Goal: Task Accomplishment & Management: Use online tool/utility

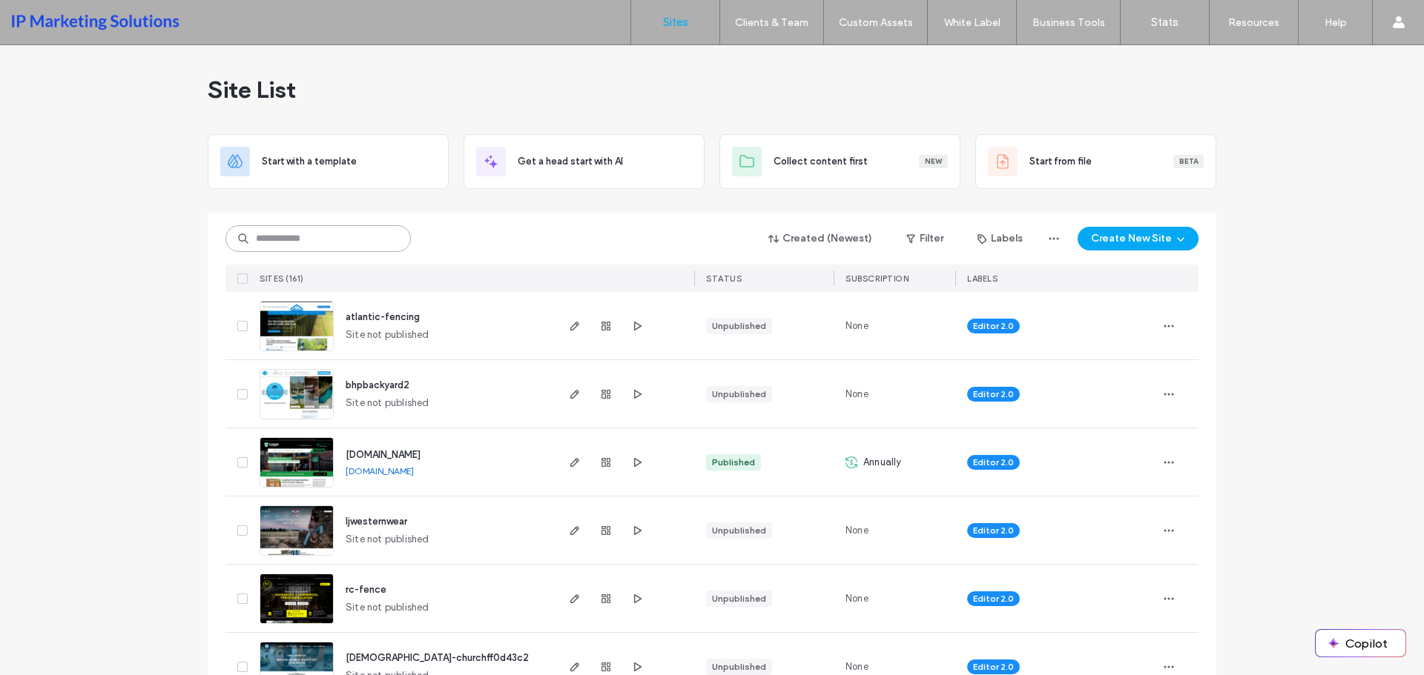
click at [319, 238] on input at bounding box center [317, 238] width 185 height 27
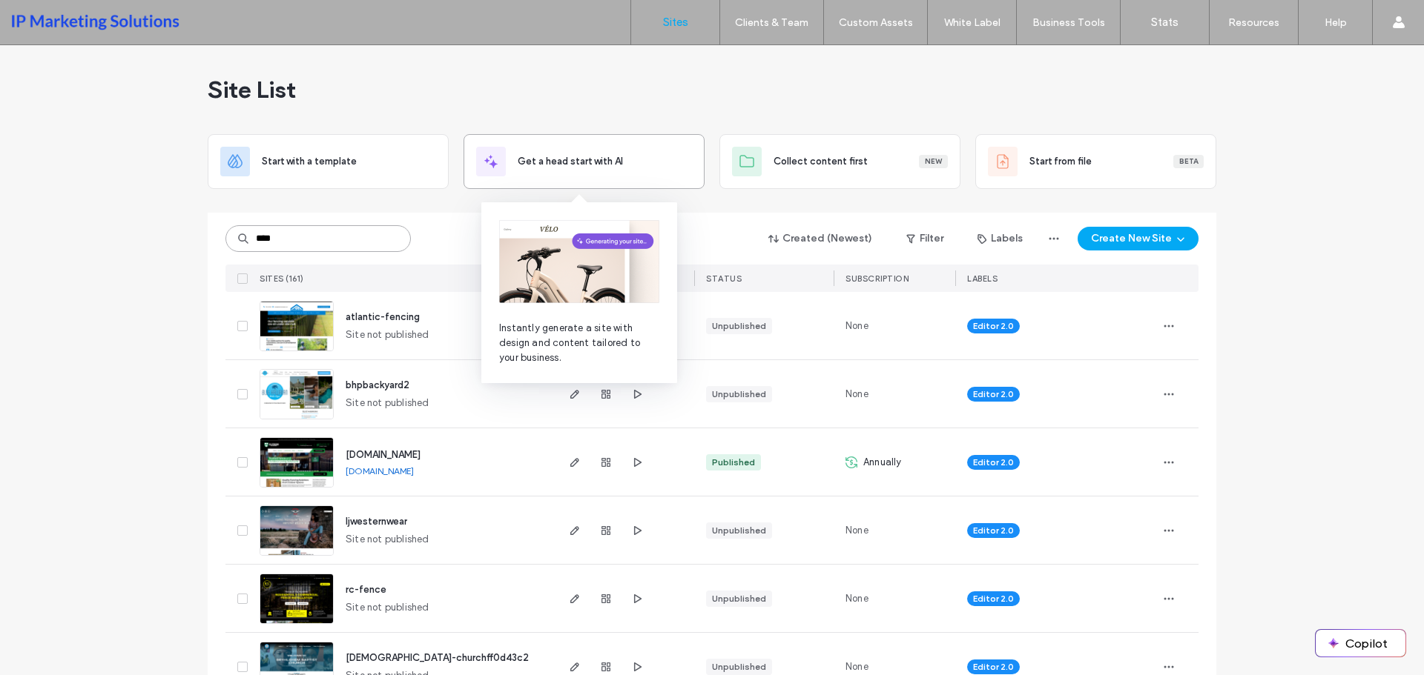
type input "****"
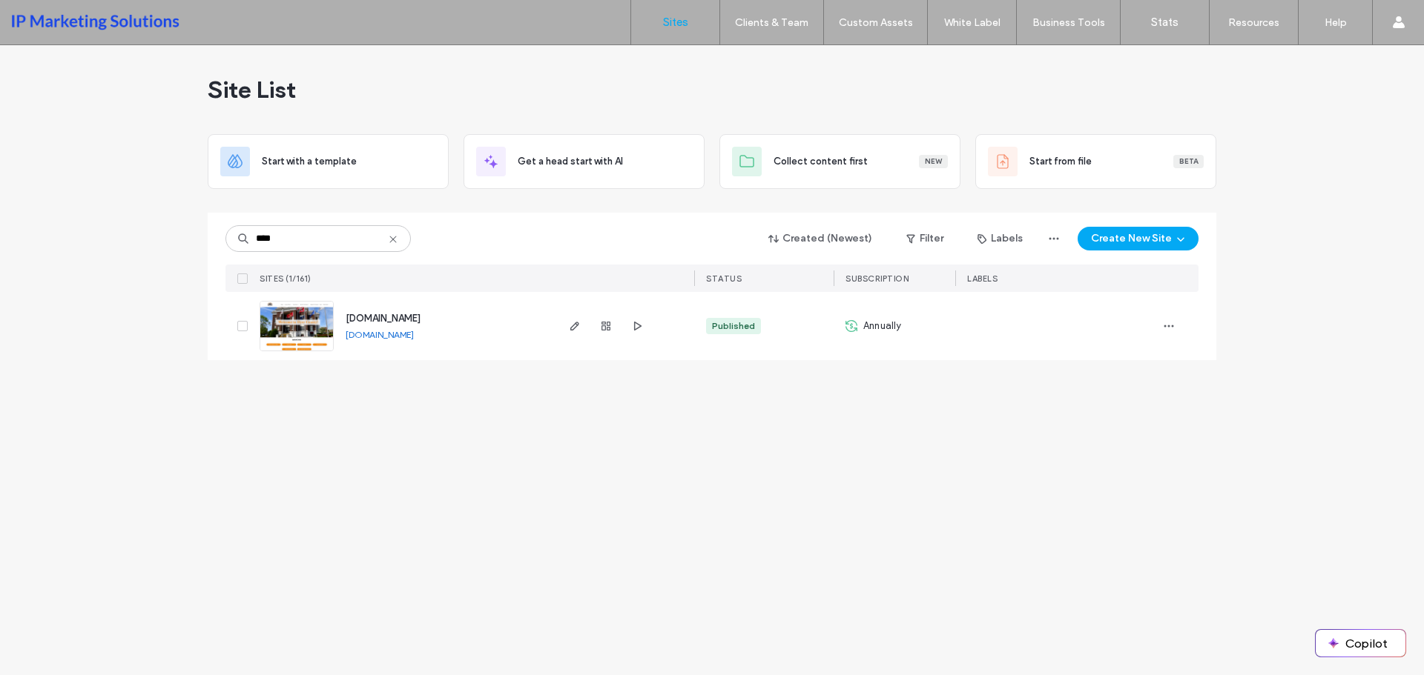
click at [292, 336] on img at bounding box center [296, 352] width 73 height 101
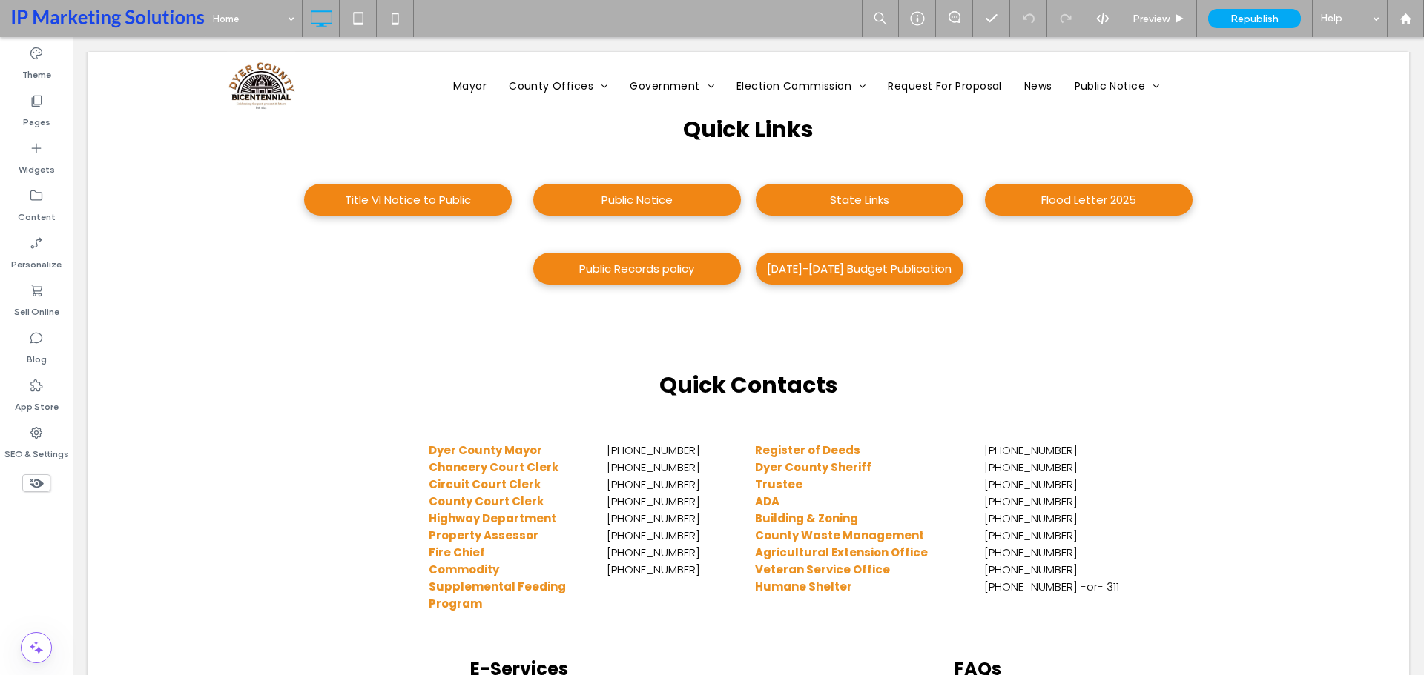
scroll to position [667, 0]
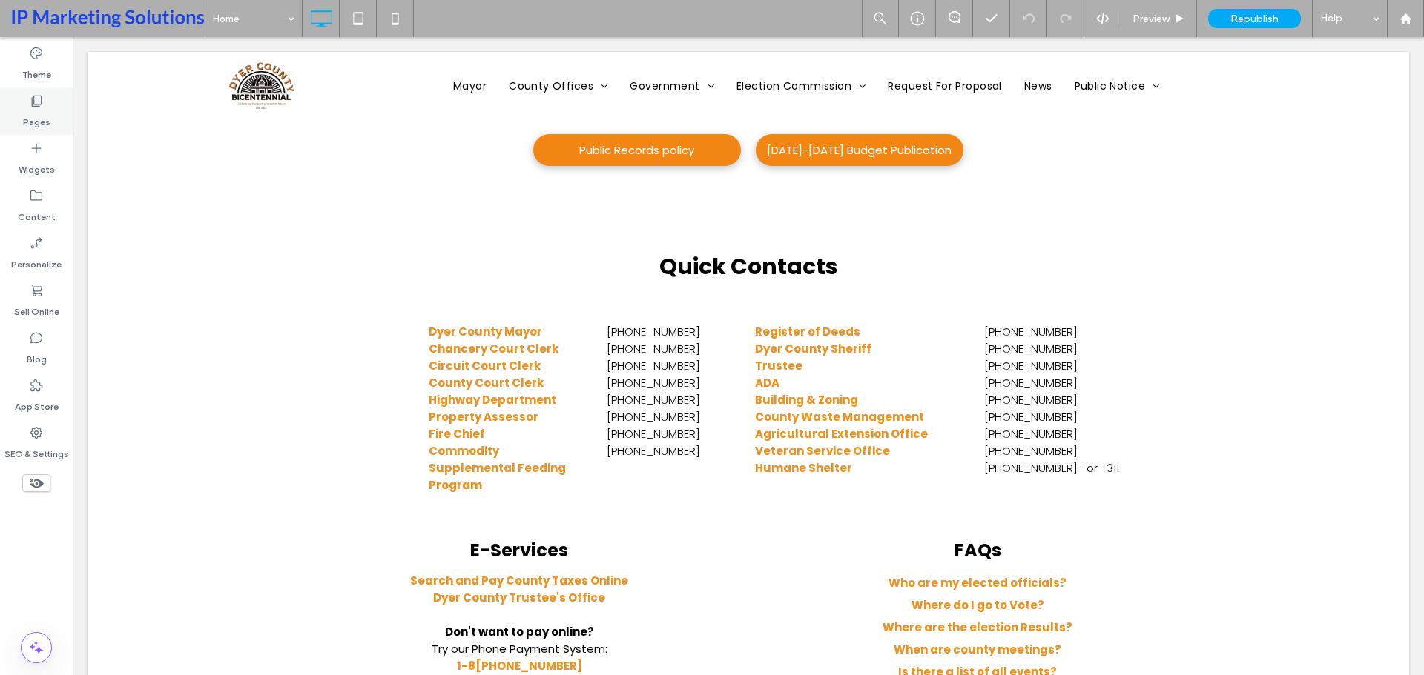
click at [40, 121] on label "Pages" at bounding box center [36, 118] width 27 height 21
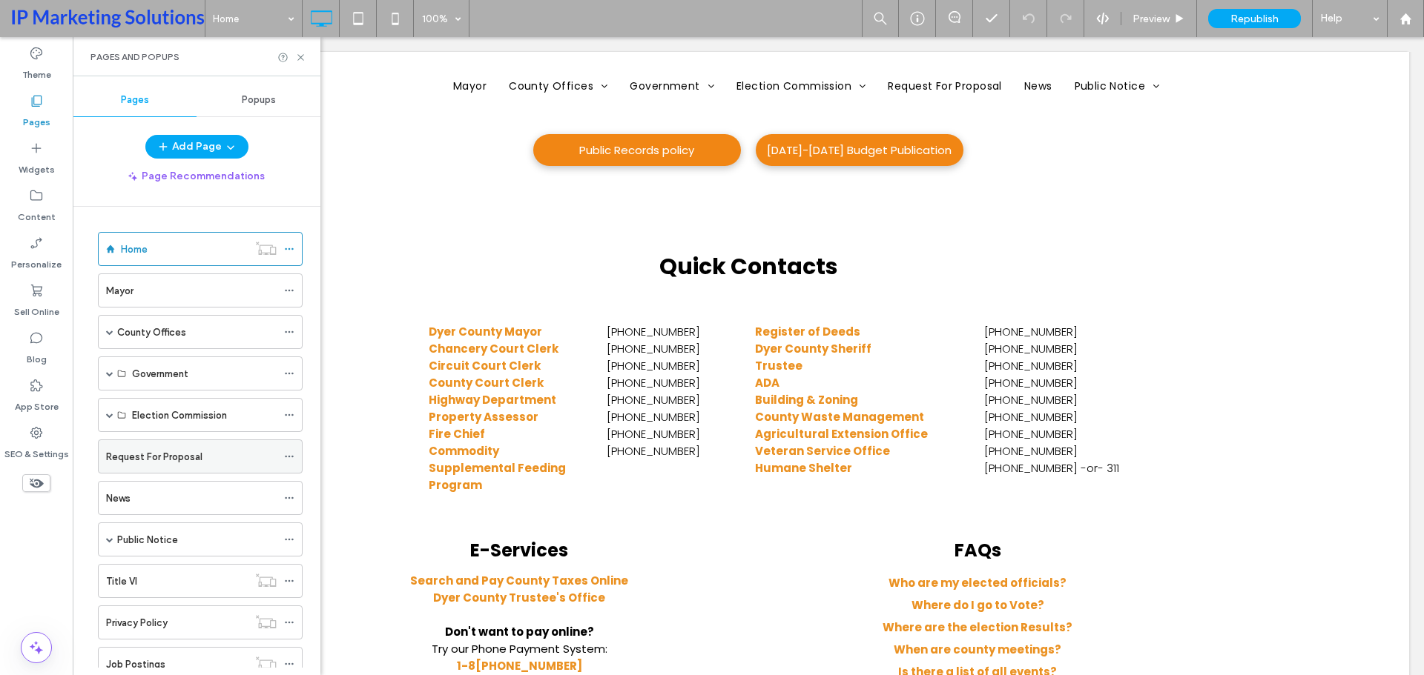
scroll to position [50, 0]
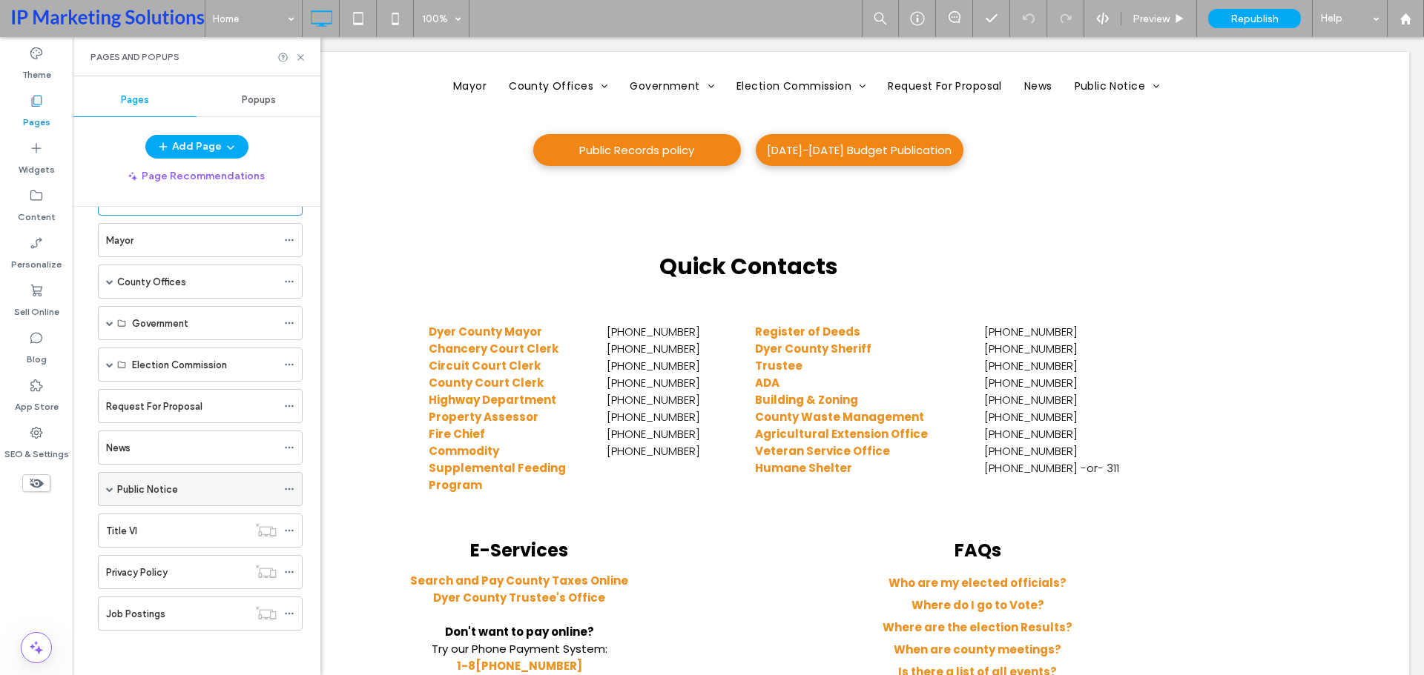
click at [111, 483] on span at bounding box center [109, 489] width 7 height 33
click at [167, 557] on label "Meeting Agendas" at bounding box center [171, 558] width 79 height 26
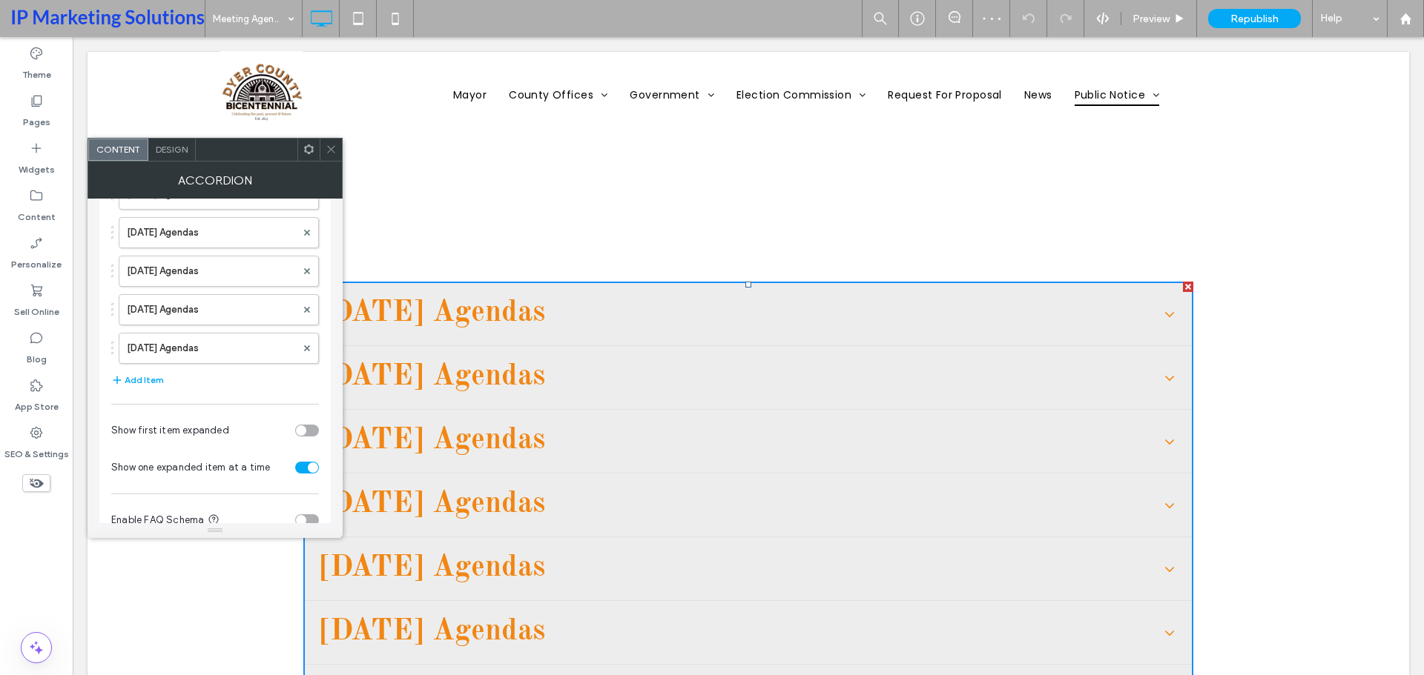
scroll to position [992, 0]
click at [135, 336] on button "Add Item" at bounding box center [137, 343] width 53 height 18
drag, startPoint x: 159, startPoint y: 345, endPoint x: 168, endPoint y: 206, distance: 138.9
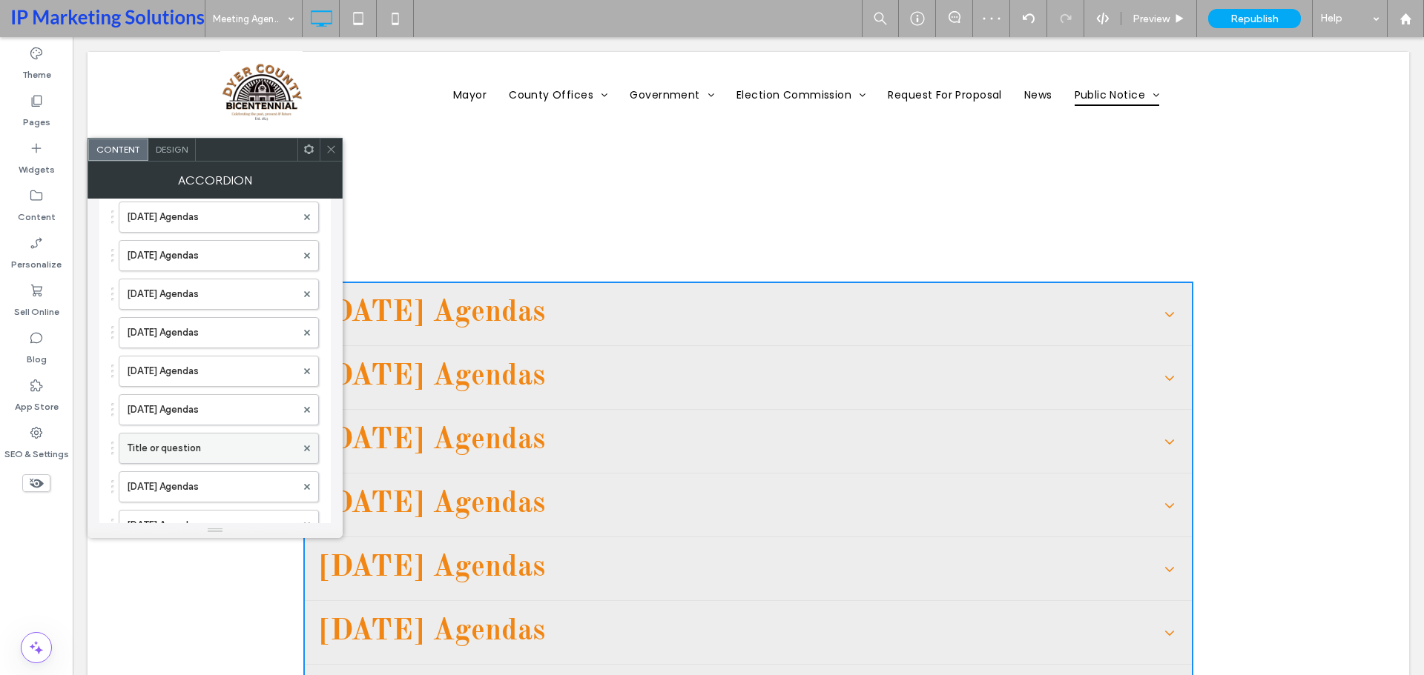
scroll to position [770, 0]
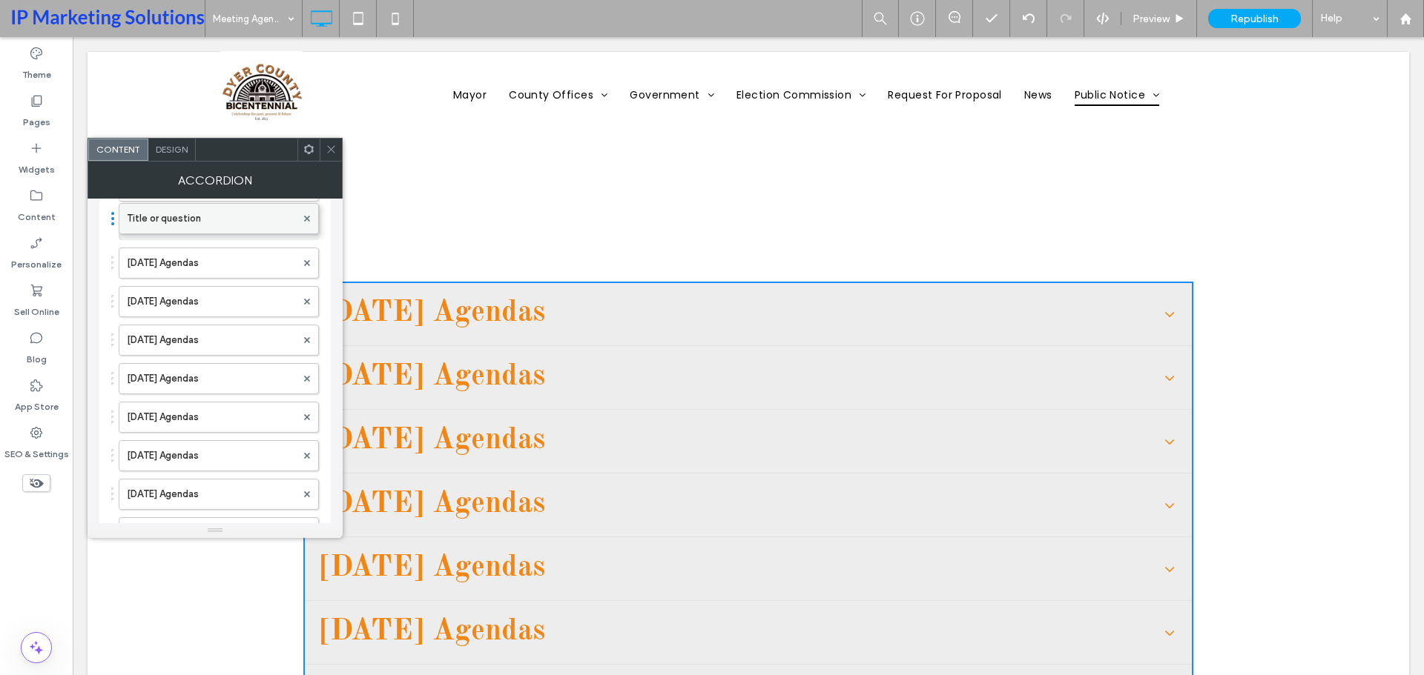
drag, startPoint x: 165, startPoint y: 460, endPoint x: 205, endPoint y: 212, distance: 250.9
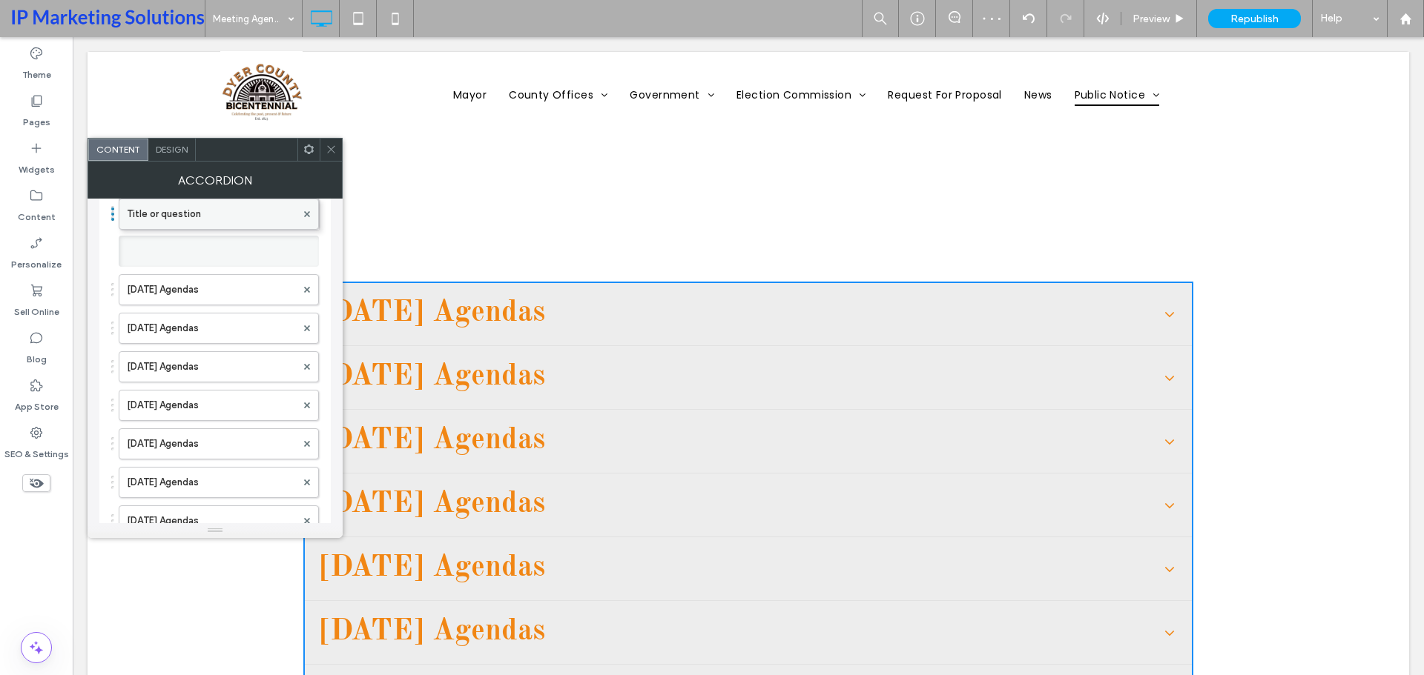
scroll to position [280, 0]
drag, startPoint x: 176, startPoint y: 513, endPoint x: 208, endPoint y: 229, distance: 285.8
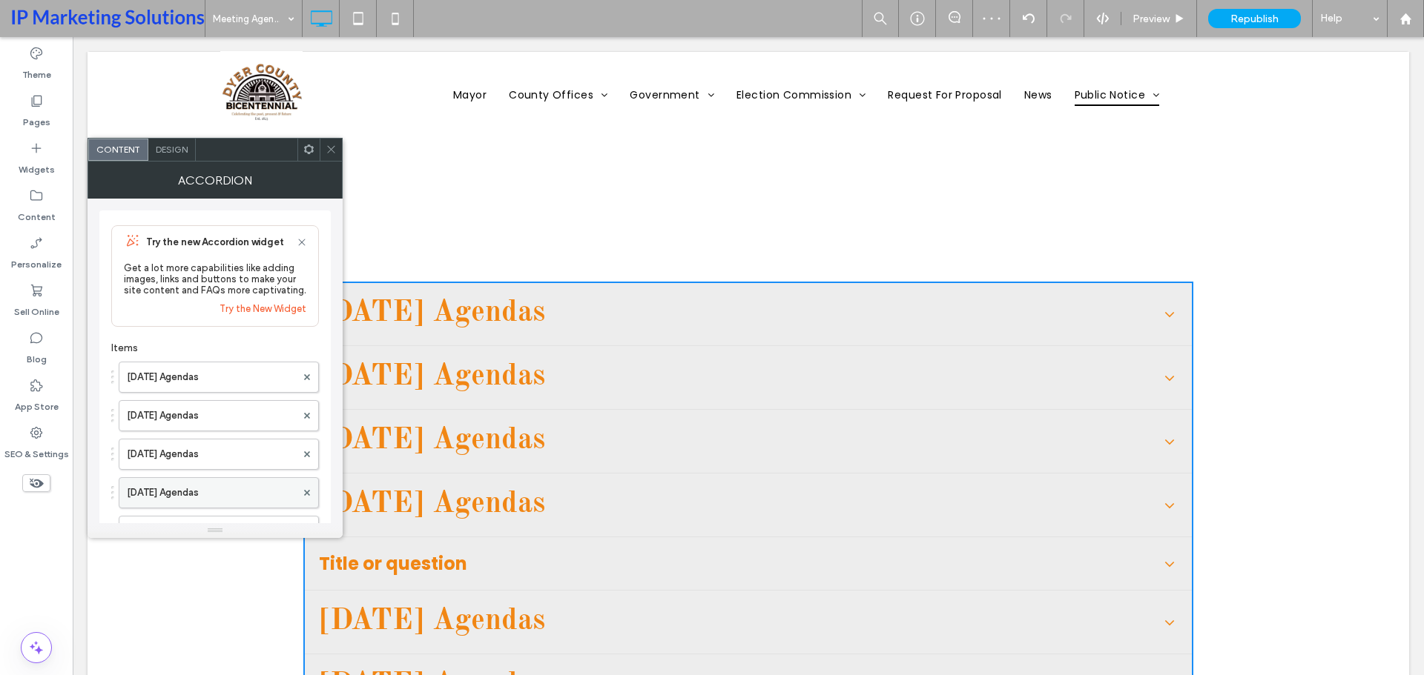
scroll to position [74, 0]
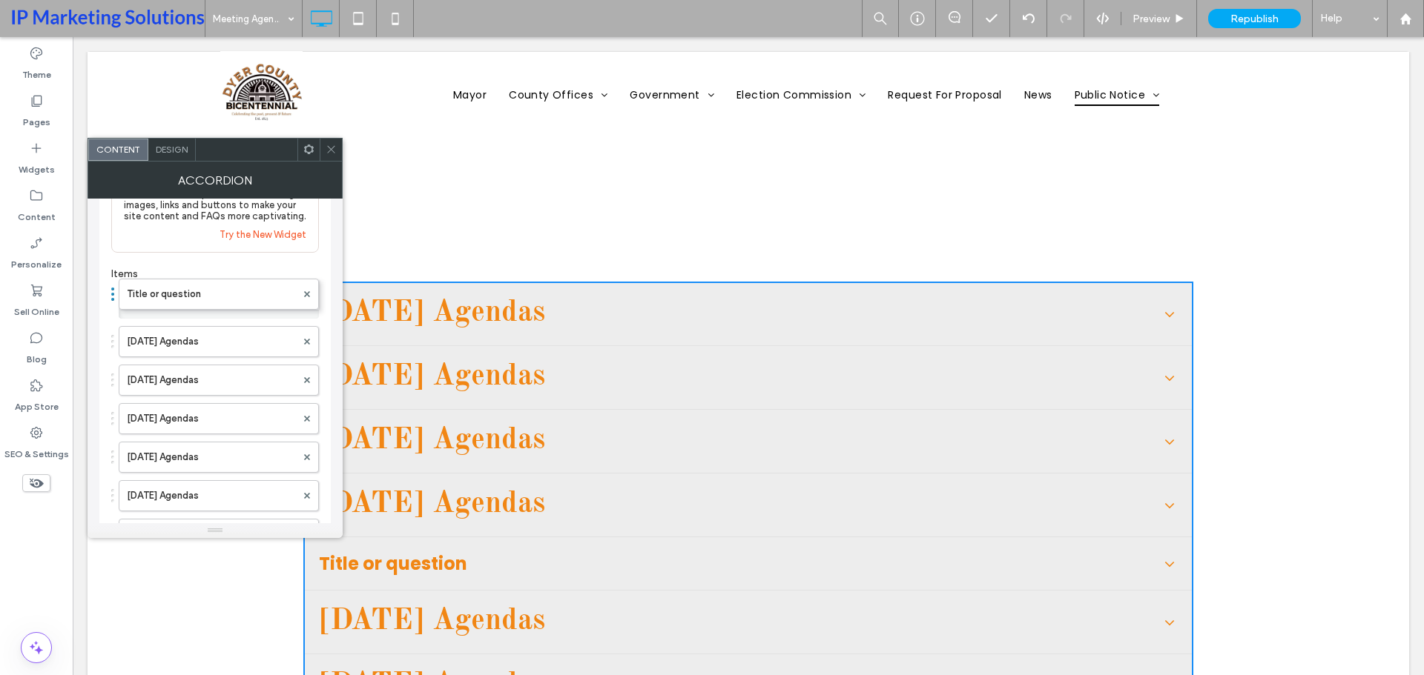
drag, startPoint x: 189, startPoint y: 311, endPoint x: 188, endPoint y: 276, distance: 34.9
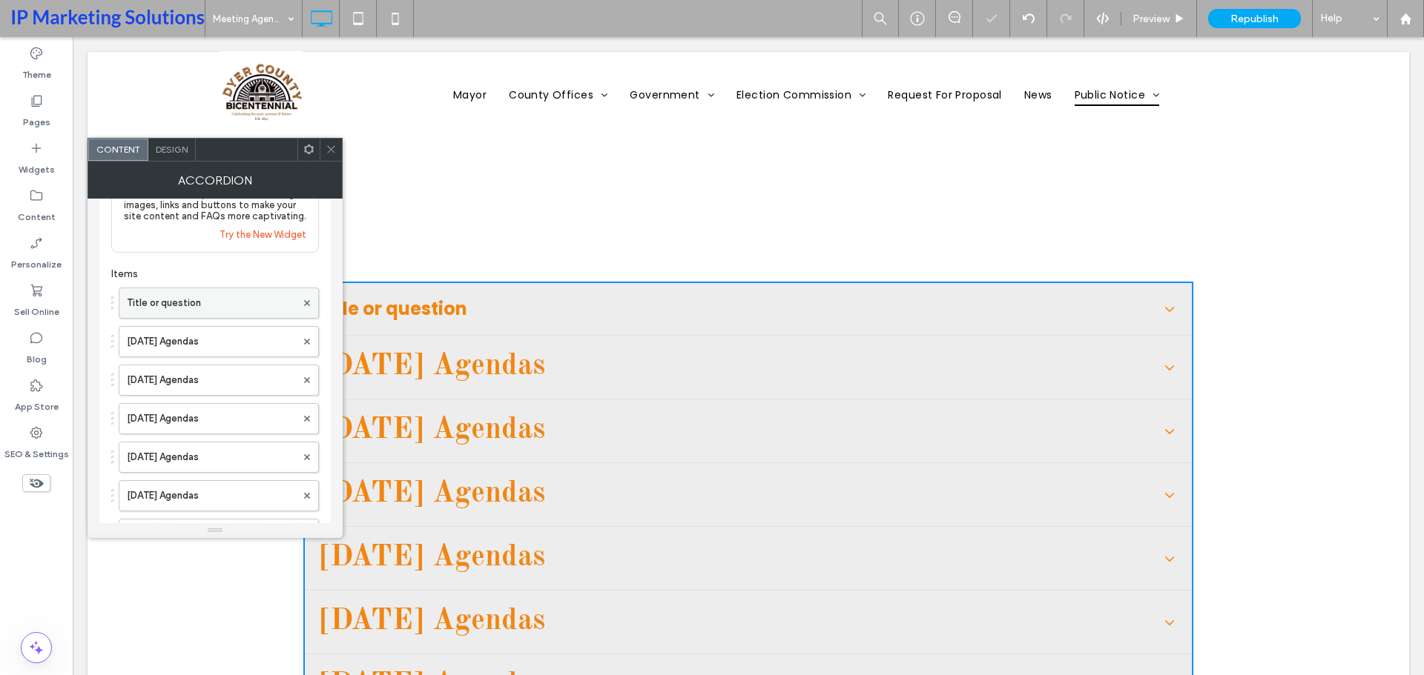
click at [179, 294] on label "Title or question" at bounding box center [211, 303] width 169 height 30
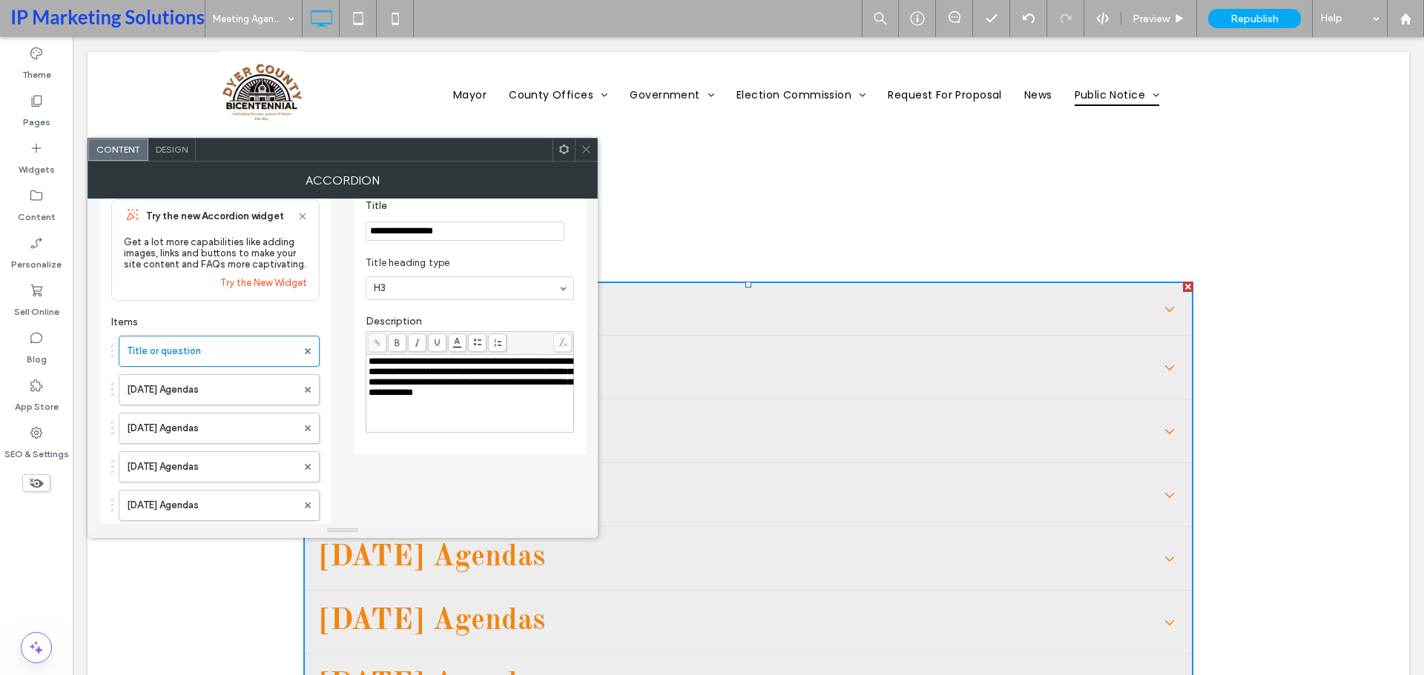
scroll to position [0, 0]
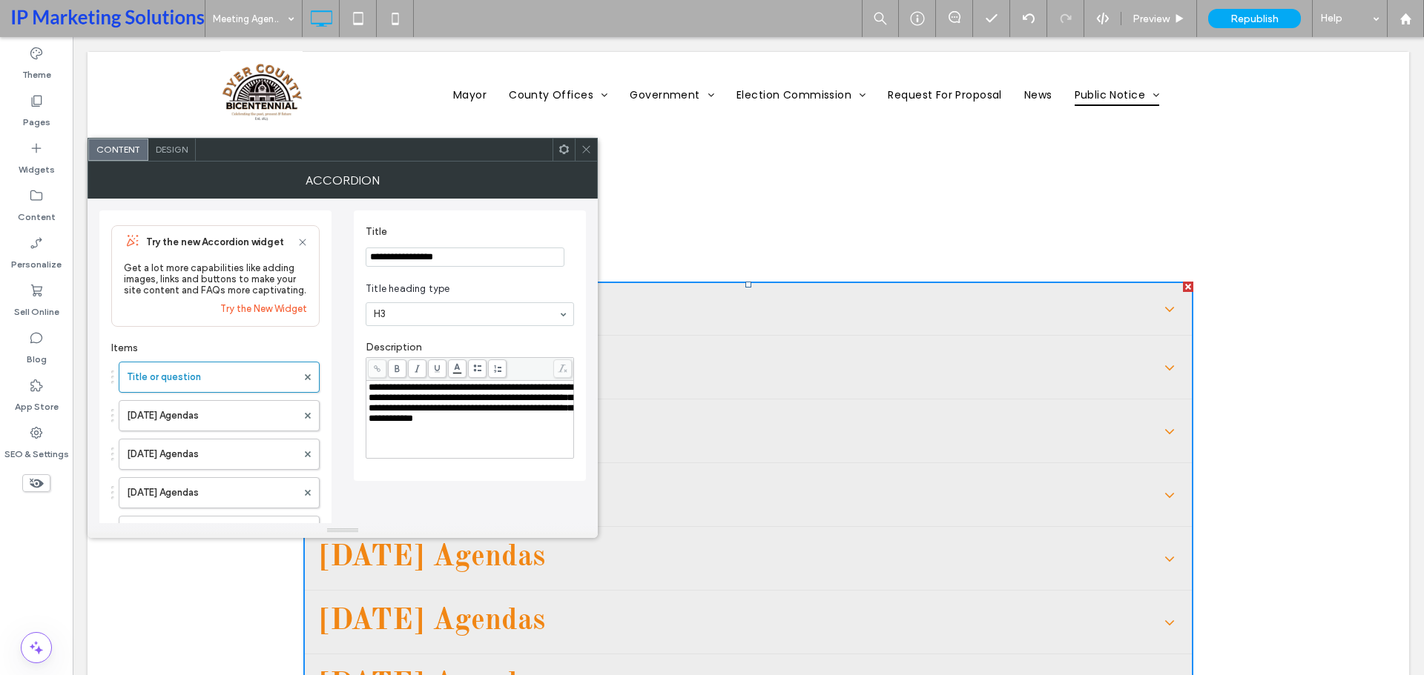
click at [421, 251] on input "**********" at bounding box center [465, 257] width 199 height 19
type input "**********"
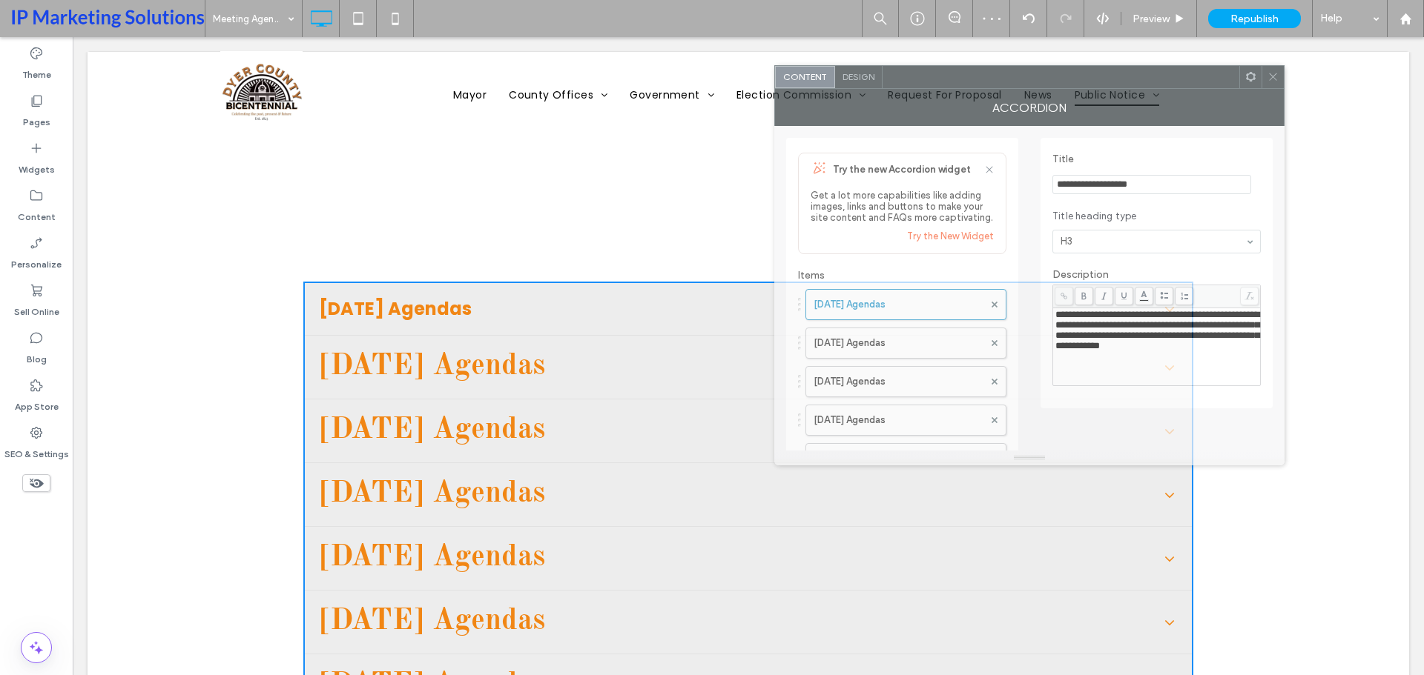
drag, startPoint x: 451, startPoint y: 155, endPoint x: 1080, endPoint y: 84, distance: 632.8
click at [1080, 84] on div at bounding box center [1060, 77] width 357 height 22
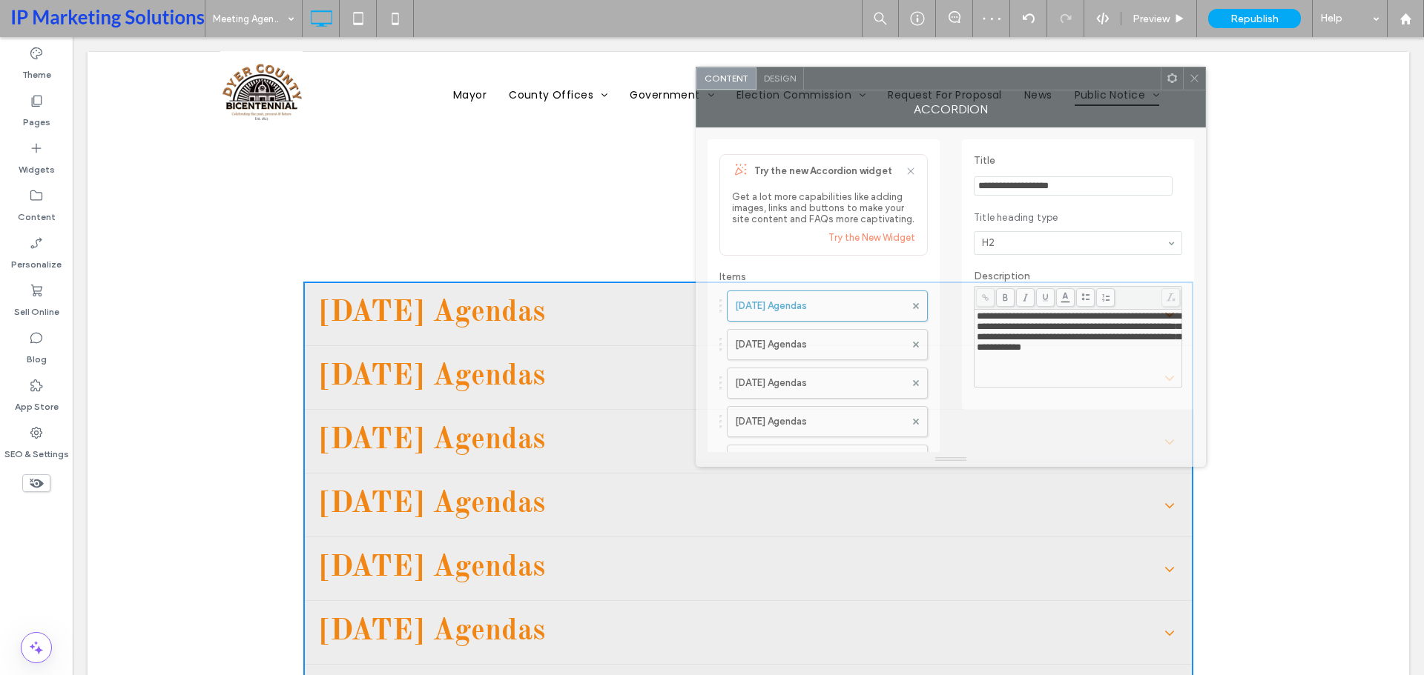
drag, startPoint x: 1005, startPoint y: 82, endPoint x: 788, endPoint y: 86, distance: 216.6
click at [804, 79] on div at bounding box center [982, 78] width 357 height 22
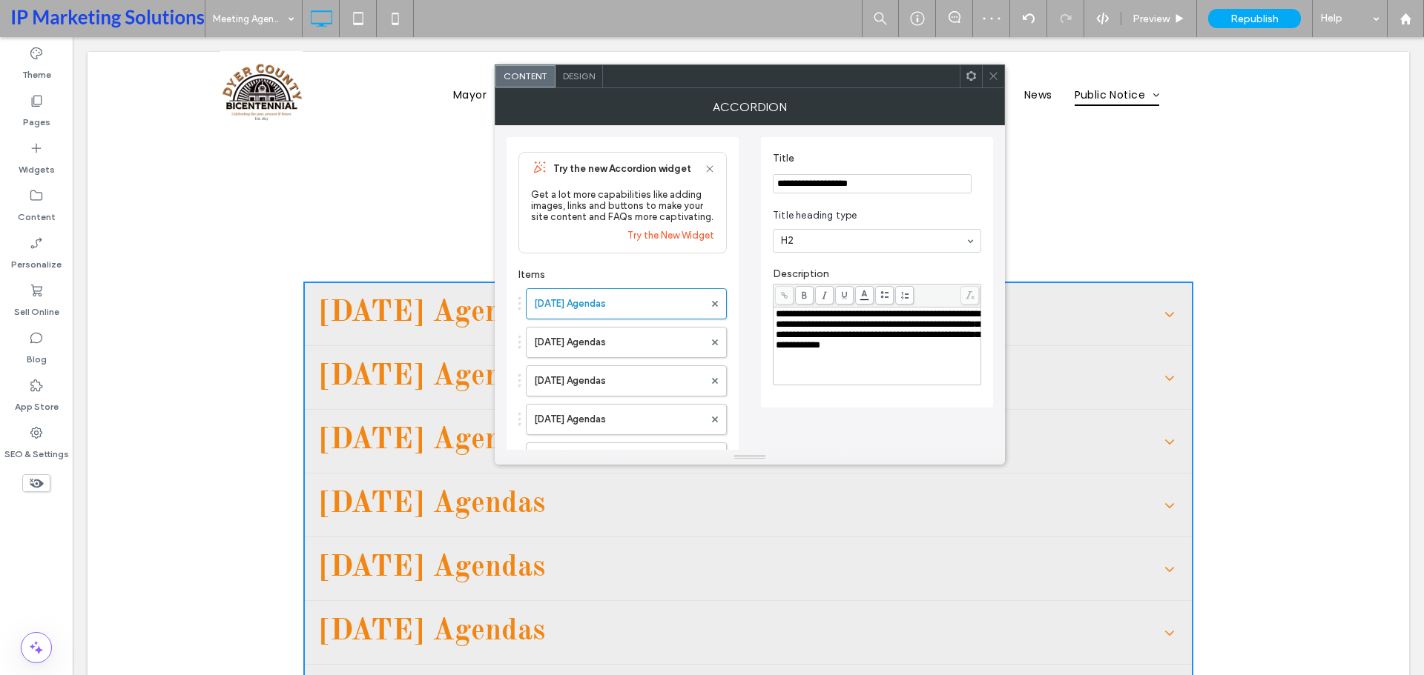
click at [899, 341] on span "**********" at bounding box center [878, 329] width 204 height 41
click at [807, 340] on span "**********" at bounding box center [878, 329] width 204 height 41
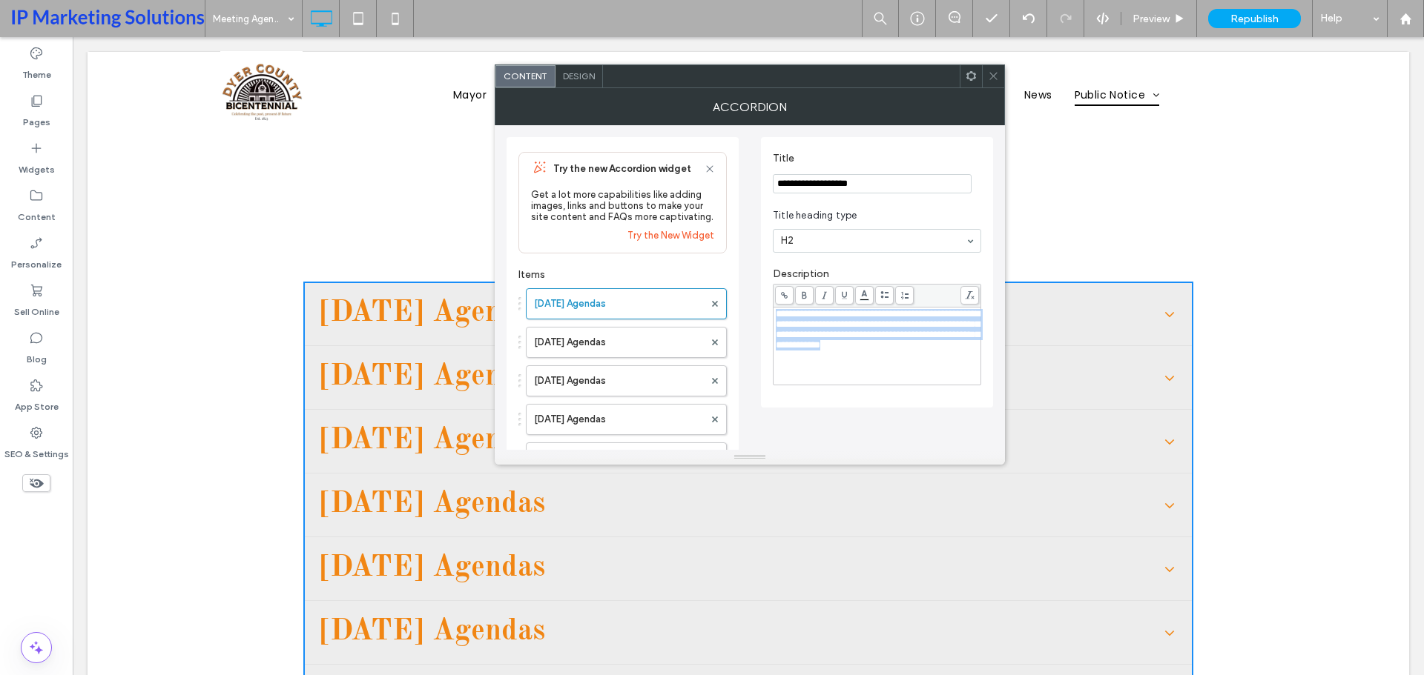
click at [807, 340] on span "**********" at bounding box center [878, 329] width 204 height 41
click at [849, 315] on span "**********" at bounding box center [817, 314] width 82 height 10
click at [783, 298] on icon at bounding box center [784, 295] width 8 height 8
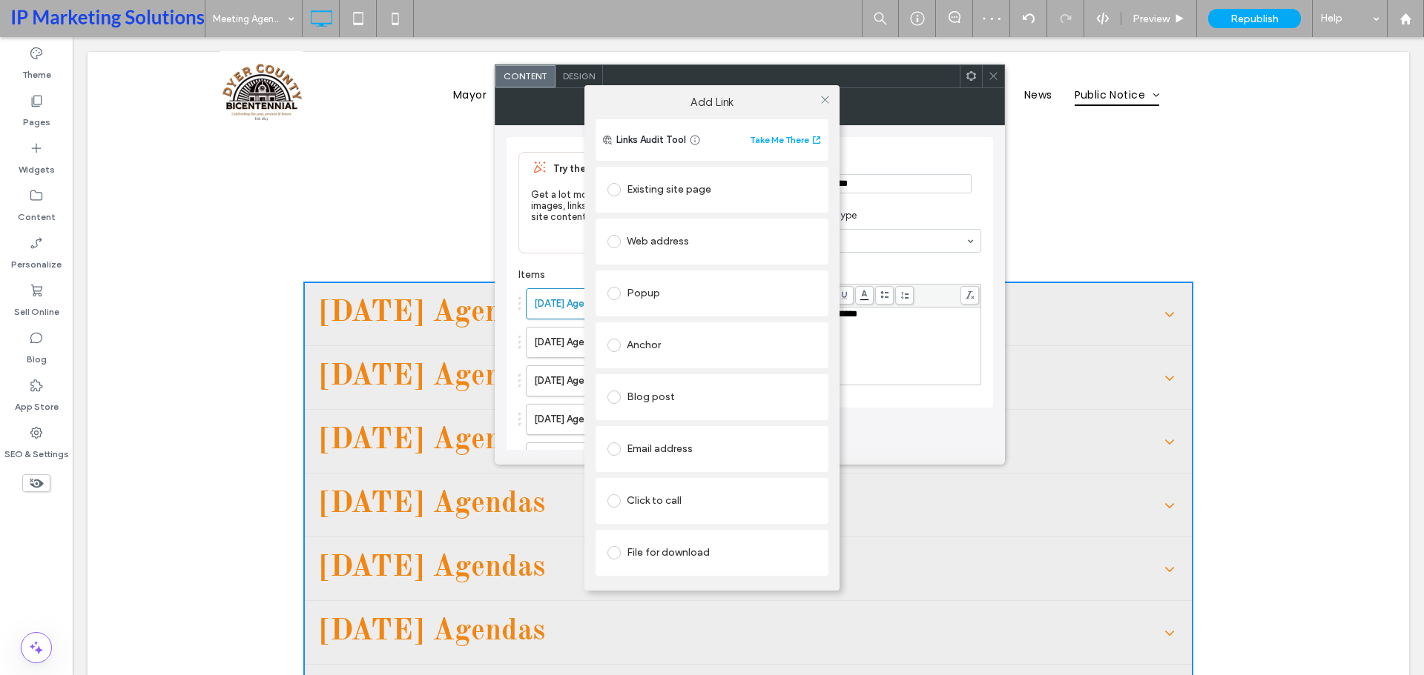
click at [740, 548] on div "File for download" at bounding box center [711, 553] width 209 height 24
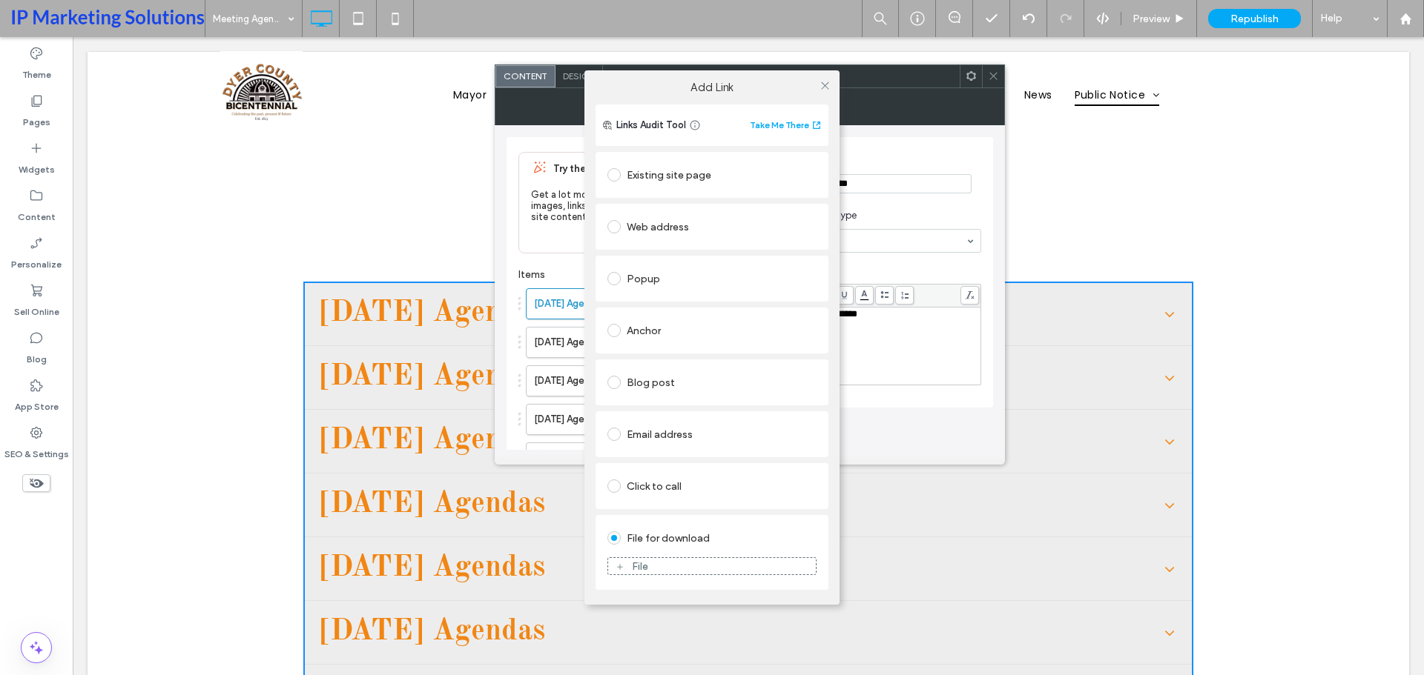
click at [694, 562] on div "File" at bounding box center [712, 566] width 208 height 13
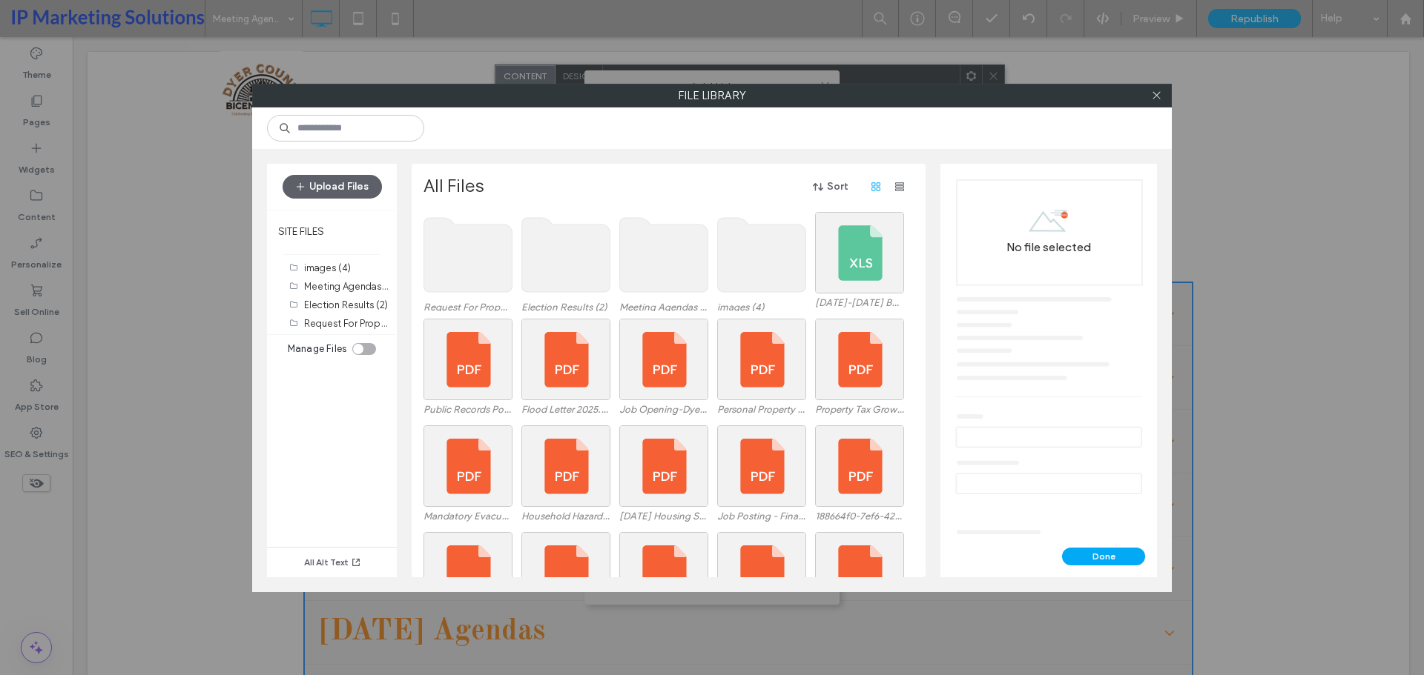
click at [686, 256] on use at bounding box center [664, 255] width 88 height 74
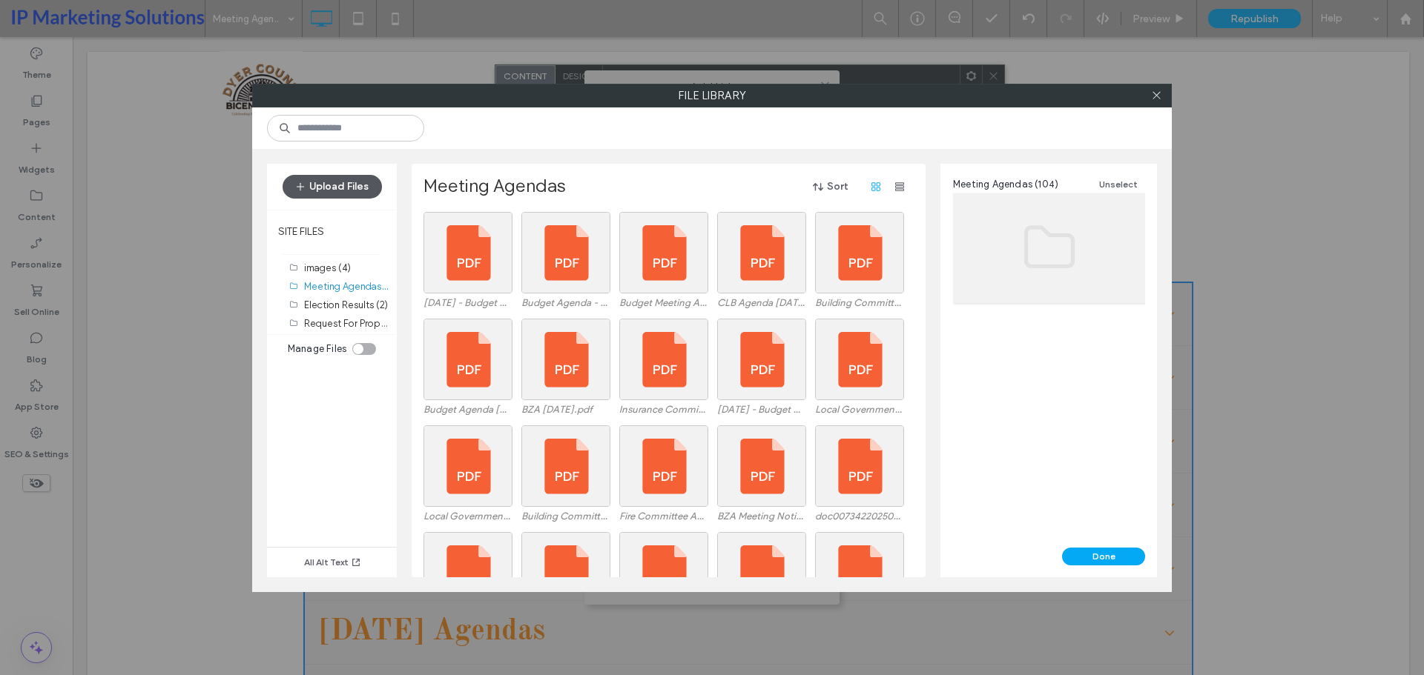
click at [350, 183] on button "Upload Files" at bounding box center [331, 187] width 99 height 24
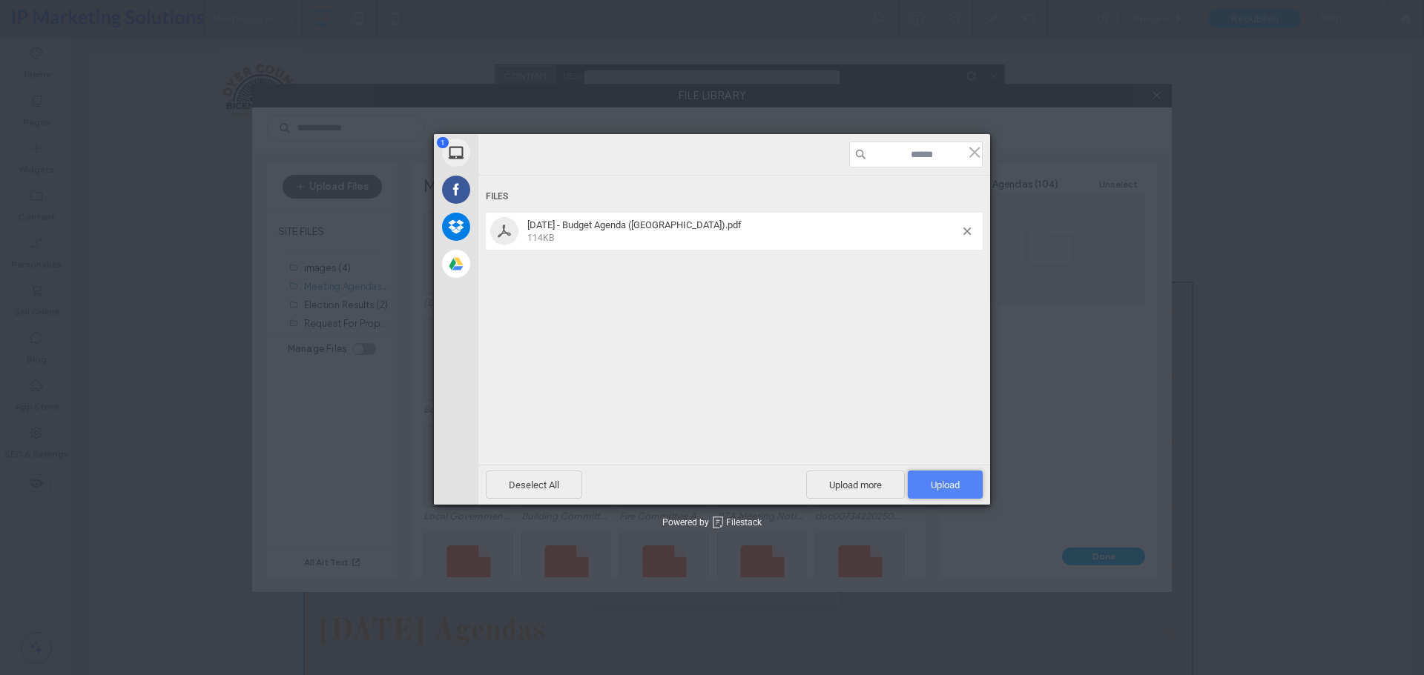
click at [961, 486] on span "Upload 1" at bounding box center [945, 485] width 75 height 28
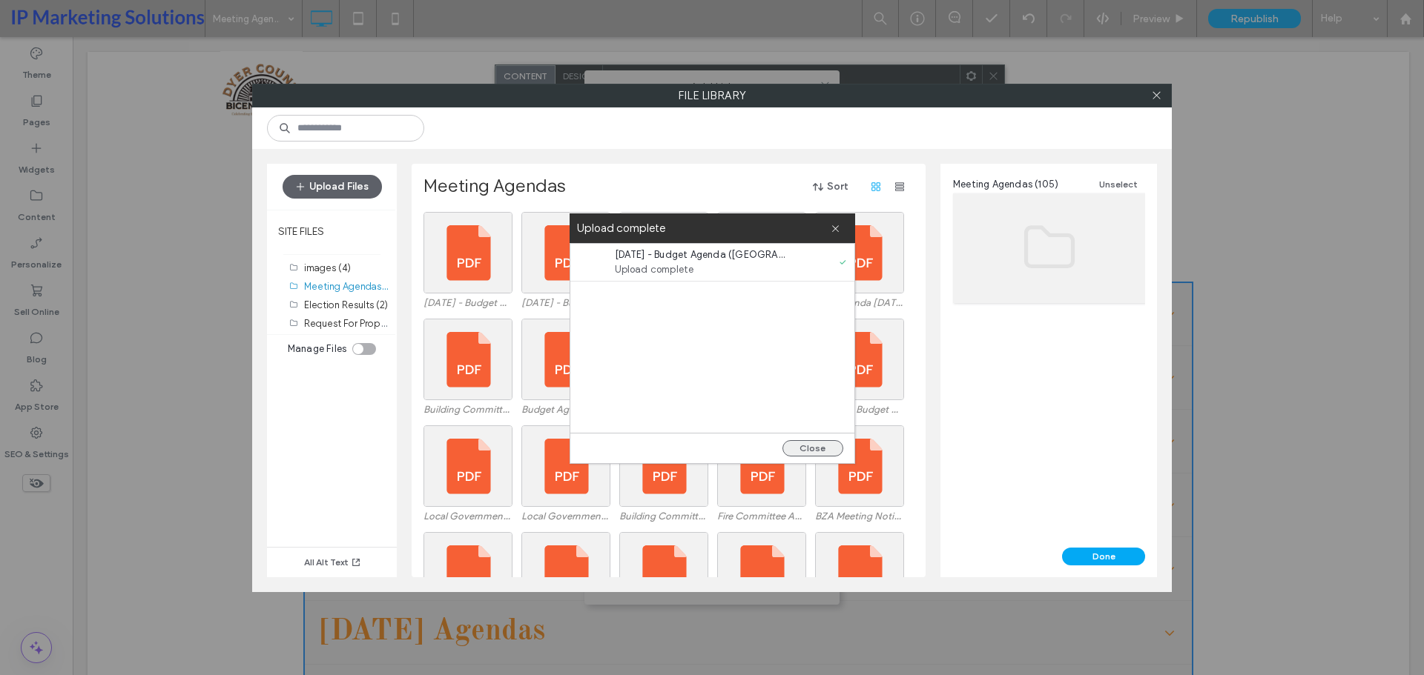
click at [816, 451] on button "Close" at bounding box center [812, 448] width 61 height 16
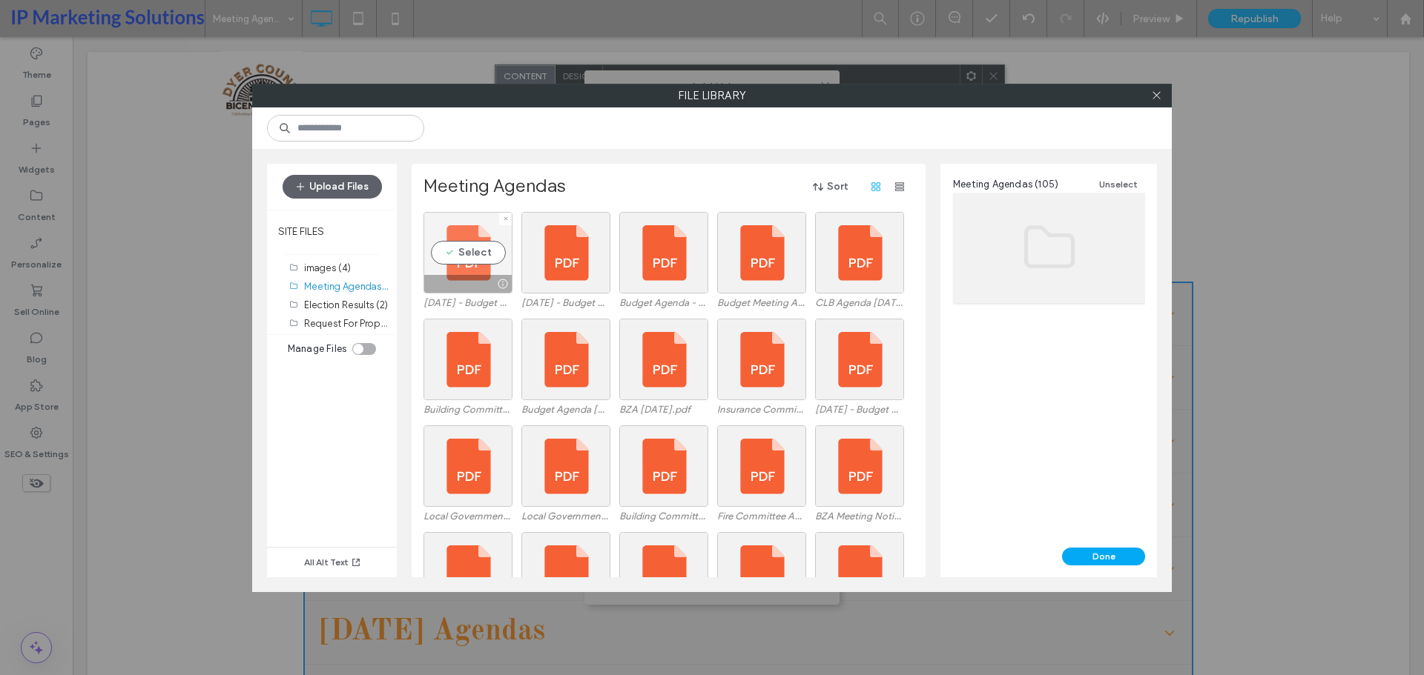
click at [462, 257] on div "Select" at bounding box center [467, 253] width 89 height 82
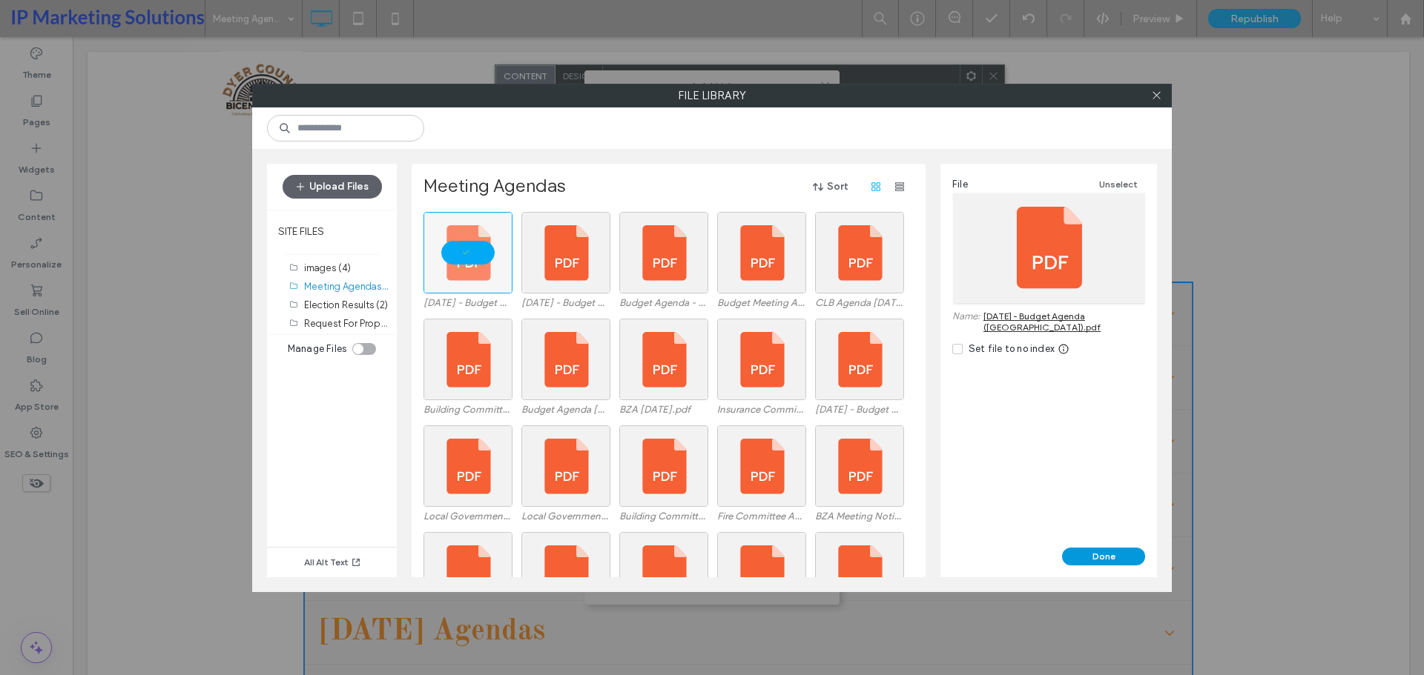
click at [1090, 548] on button "Done" at bounding box center [1103, 557] width 83 height 18
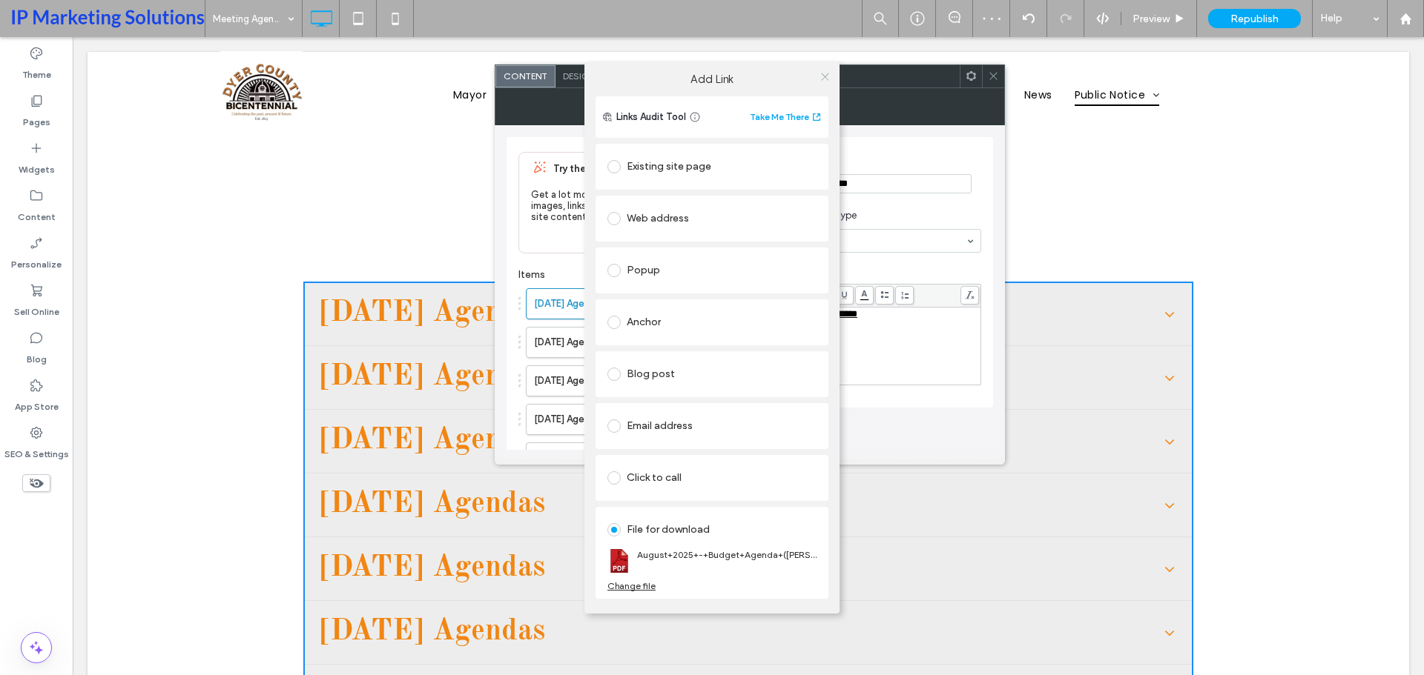
click at [819, 72] on icon at bounding box center [824, 76] width 11 height 11
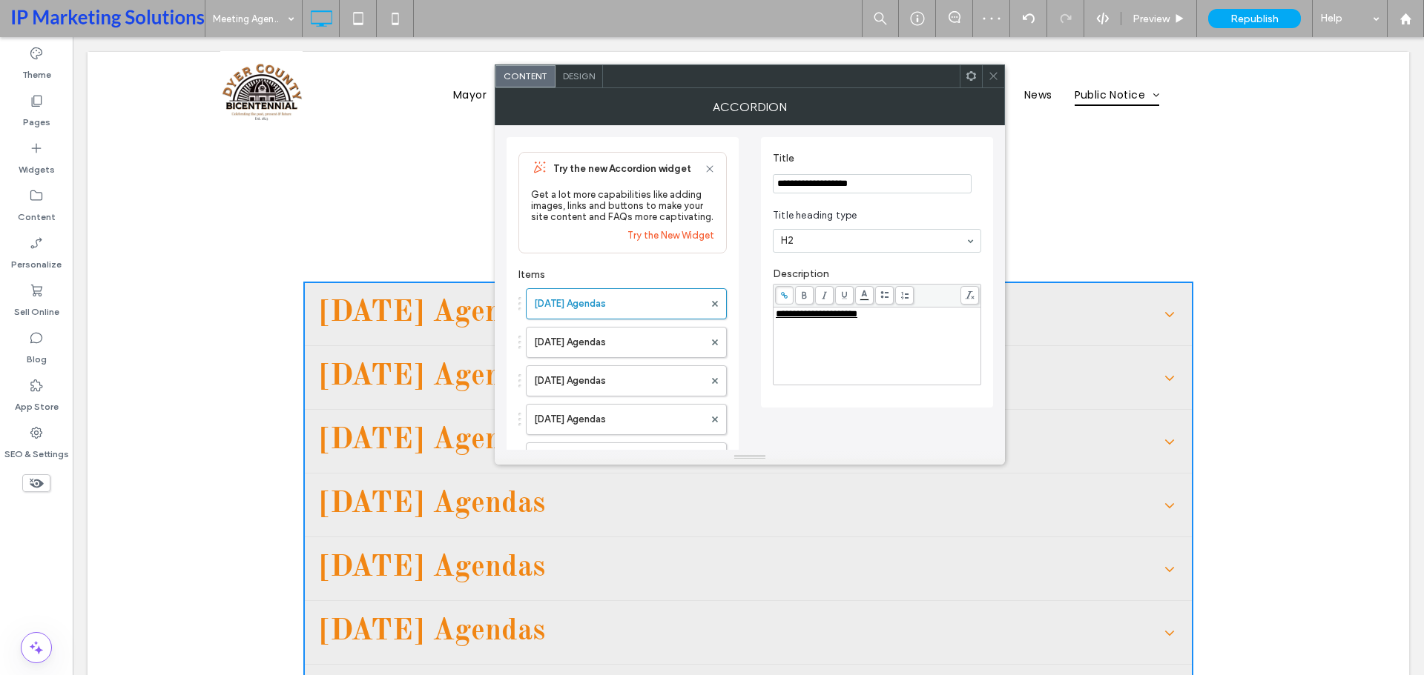
click at [990, 76] on icon at bounding box center [993, 75] width 11 height 11
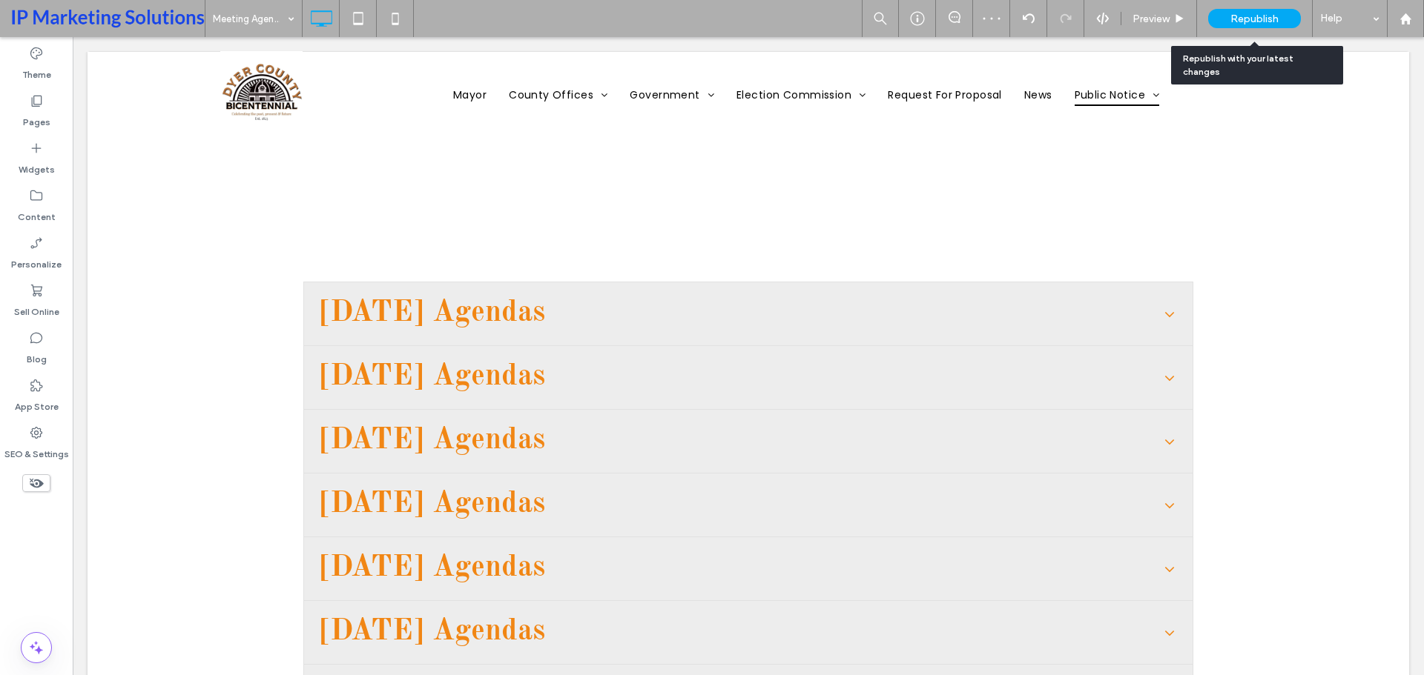
click at [1257, 18] on span "Republish" at bounding box center [1254, 19] width 48 height 13
